Goal: Find specific page/section: Find specific page/section

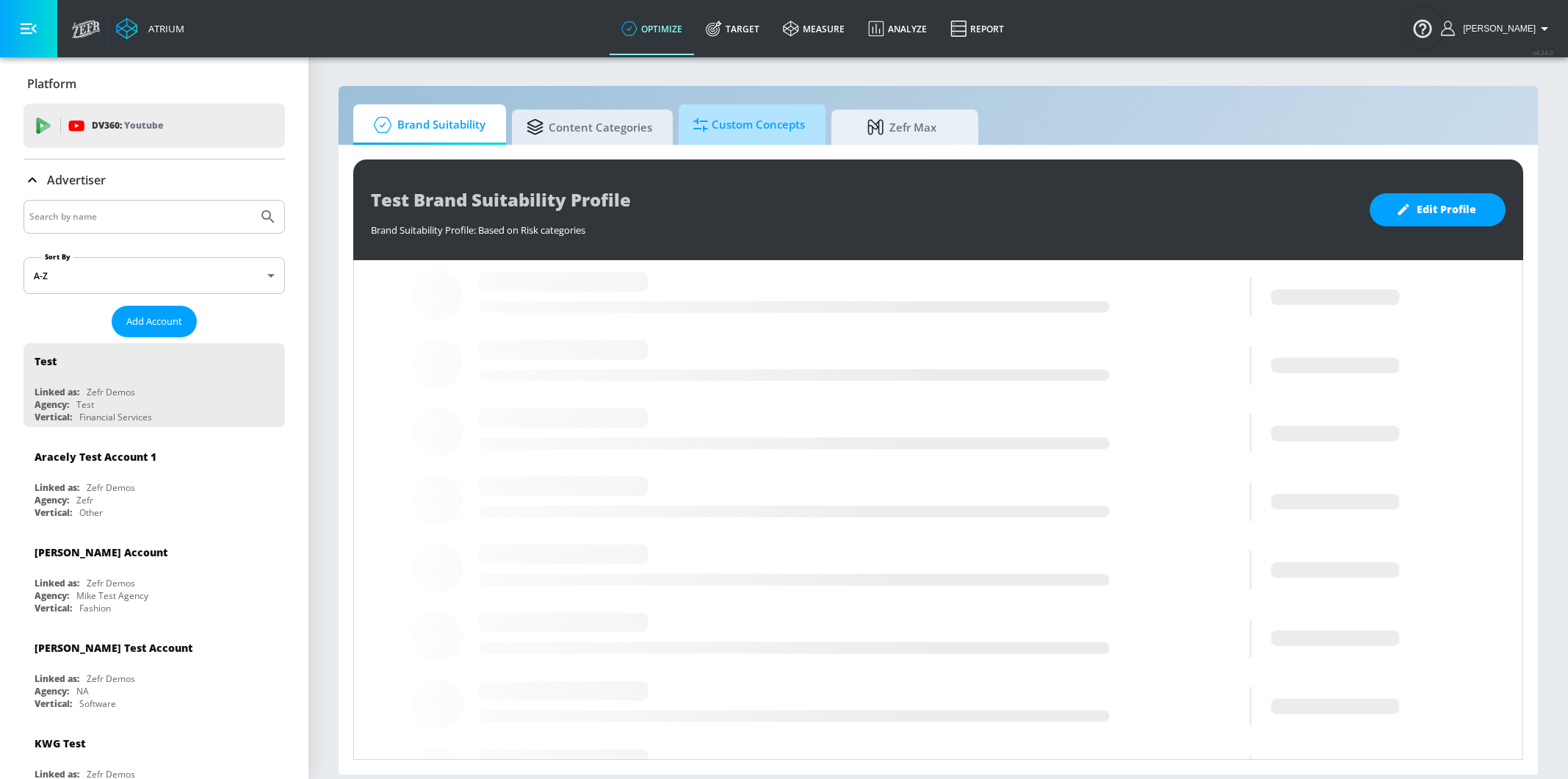
click at [757, 141] on span "Custom Concepts" at bounding box center [749, 125] width 111 height 35
